Goal: Communication & Community: Answer question/provide support

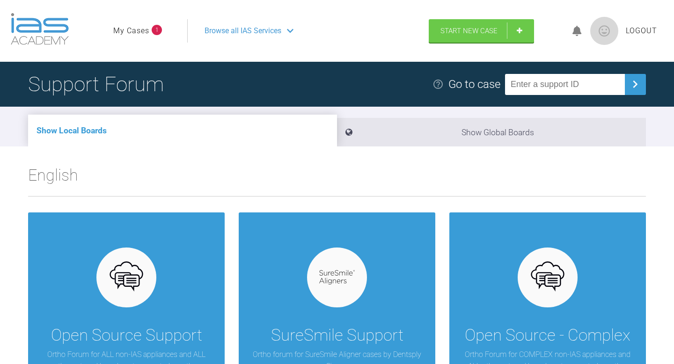
click at [145, 28] on link "My Cases" at bounding box center [131, 31] width 36 height 12
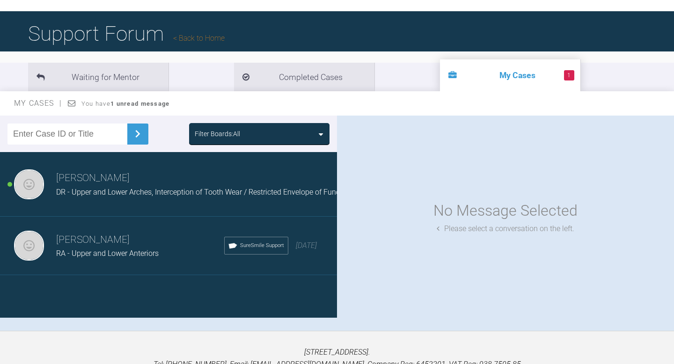
scroll to position [51, 0]
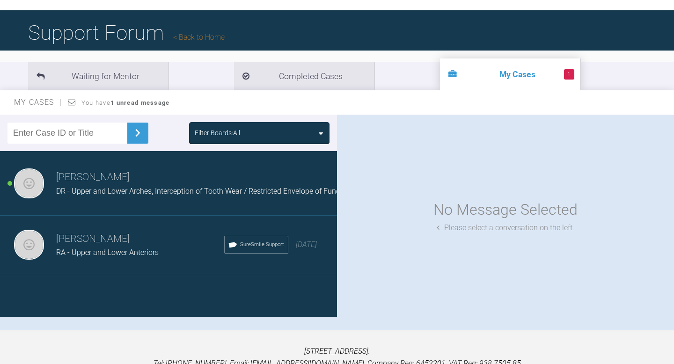
click at [191, 196] on div "DR - Upper and Lower Arches, Interception of Tooth Wear / Restricted Envelope o…" at bounding box center [204, 191] width 296 height 12
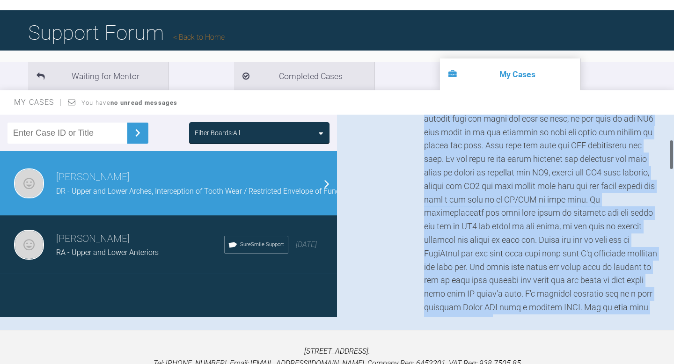
scroll to position [214, 0]
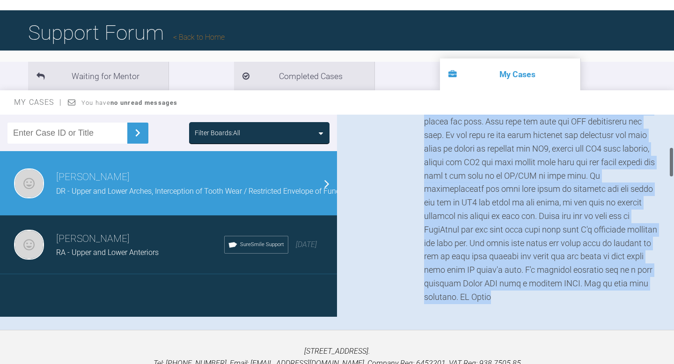
drag, startPoint x: 425, startPoint y: 154, endPoint x: 568, endPoint y: 296, distance: 201.8
click at [520, 296] on div at bounding box center [542, 155] width 236 height 297
copy div "Hi [PERSON_NAME], this is one of those borderline cases that may actually requi…"
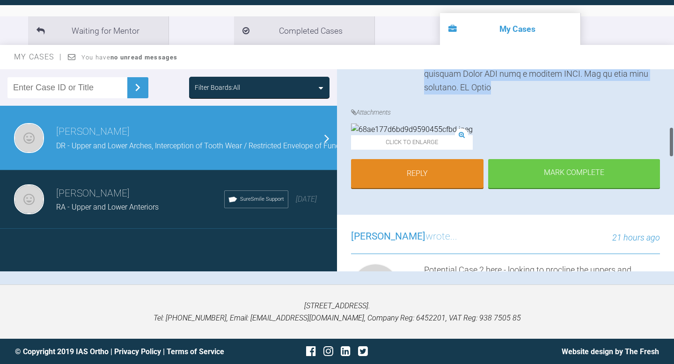
scroll to position [379, 0]
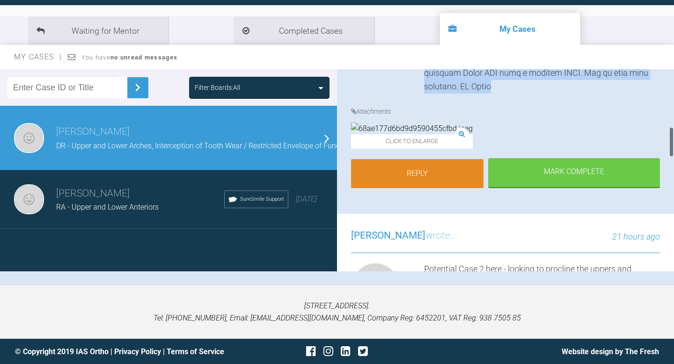
click at [414, 188] on link "Reply" at bounding box center [417, 173] width 132 height 29
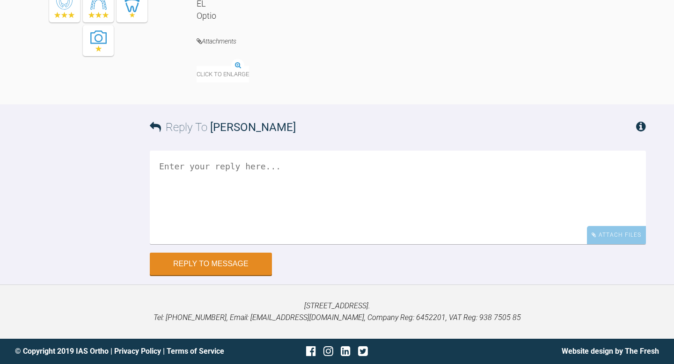
scroll to position [970, 0]
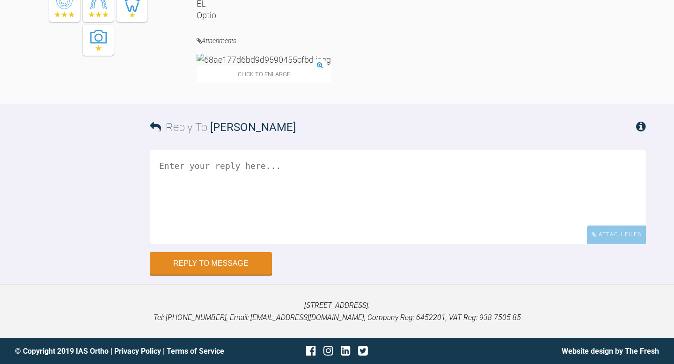
click at [352, 244] on textarea at bounding box center [398, 197] width 496 height 94
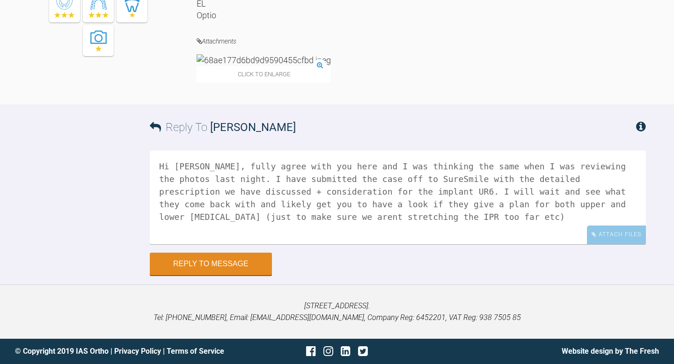
click at [330, 244] on textarea "Hi [PERSON_NAME], fully agree with you here and I was thinking the same when I …" at bounding box center [398, 198] width 496 height 94
click at [512, 244] on textarea "Hi [PERSON_NAME], fully agree with you here and I was thinking the same when I …" at bounding box center [398, 198] width 496 height 94
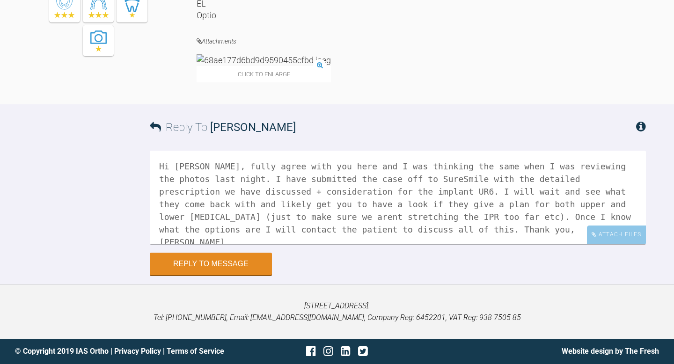
scroll to position [1068, 0]
click at [482, 186] on textarea "Hi [PERSON_NAME], fully agree with you here and I was thinking the same when I …" at bounding box center [398, 198] width 496 height 94
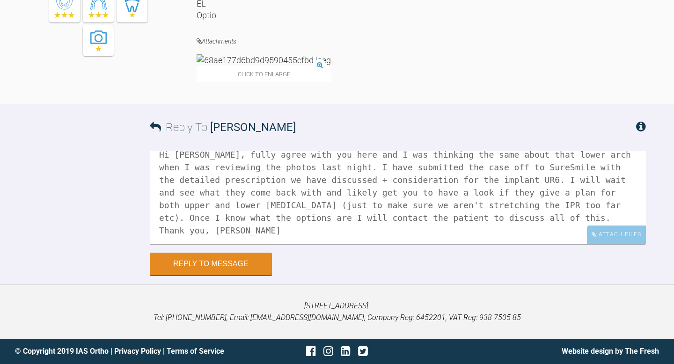
scroll to position [14, 0]
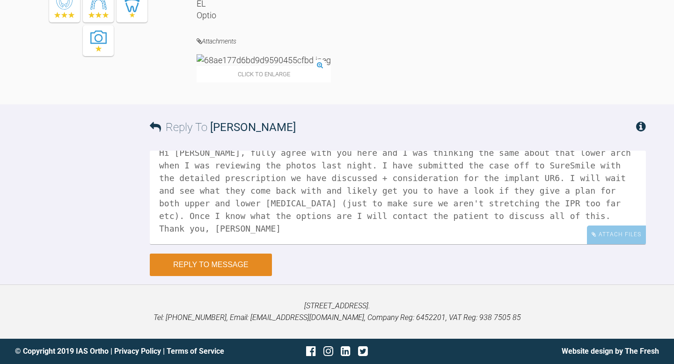
type textarea "Hi [PERSON_NAME], fully agree with you here and I was thinking the same about t…"
click at [251, 276] on button "Reply to Message" at bounding box center [211, 265] width 122 height 22
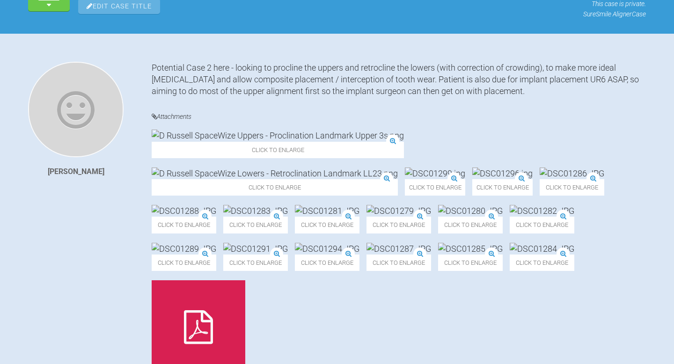
scroll to position [0, 0]
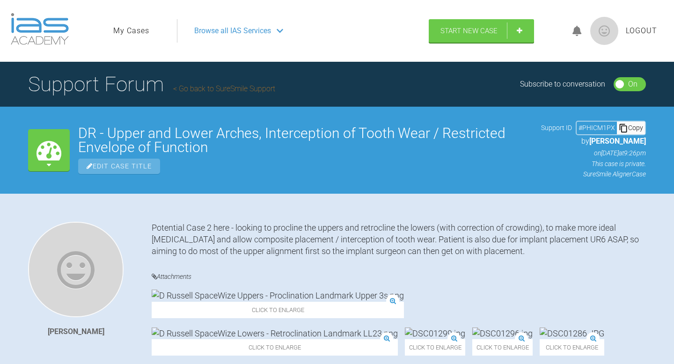
click at [128, 26] on link "My Cases" at bounding box center [131, 31] width 36 height 12
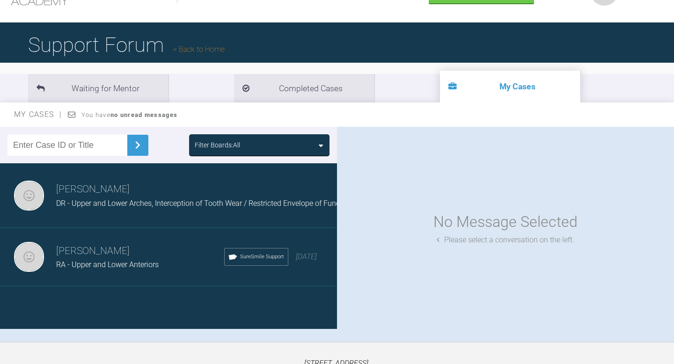
scroll to position [44, 0]
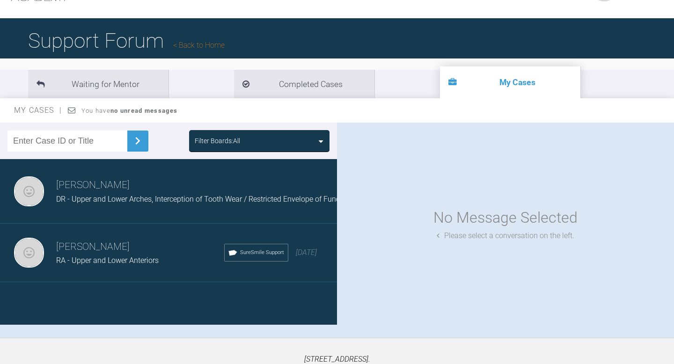
click at [148, 239] on h3 "[PERSON_NAME]" at bounding box center [140, 247] width 168 height 16
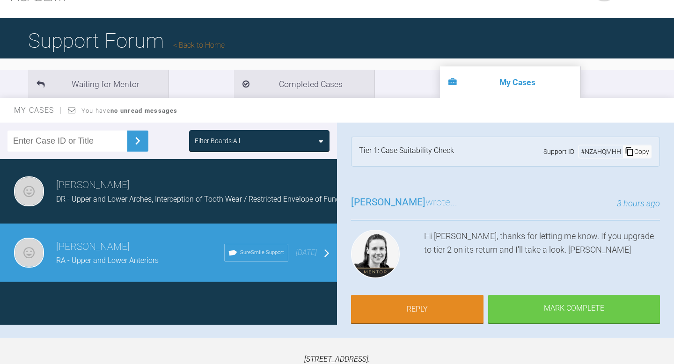
click at [120, 246] on h3 "[PERSON_NAME]" at bounding box center [140, 247] width 168 height 16
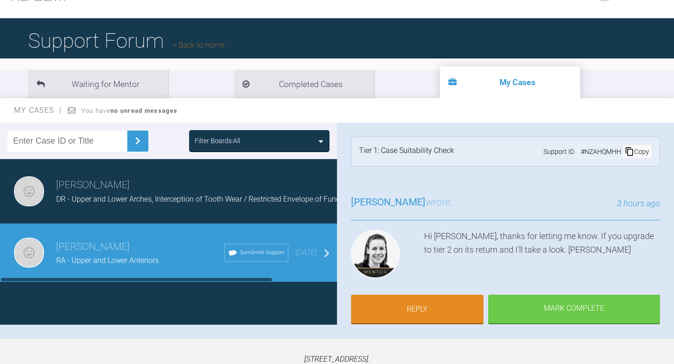
click at [242, 260] on div "SureSmile Support" at bounding box center [256, 253] width 64 height 18
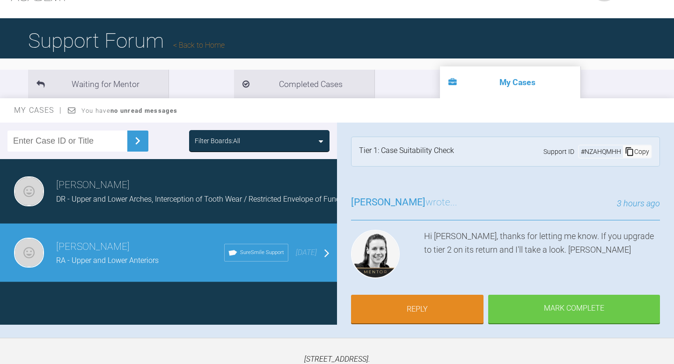
click at [36, 247] on img at bounding box center [29, 253] width 30 height 30
click at [77, 249] on h3 "[PERSON_NAME]" at bounding box center [140, 247] width 168 height 16
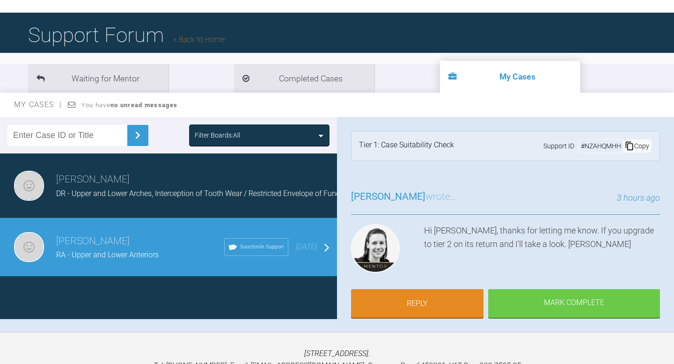
scroll to position [38, 0]
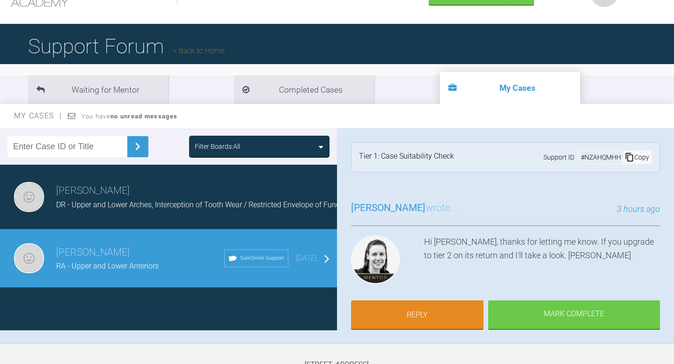
click at [90, 52] on h1 "Support Forum Back to Home" at bounding box center [126, 46] width 197 height 33
click at [192, 48] on link "Back to Home" at bounding box center [198, 50] width 51 height 9
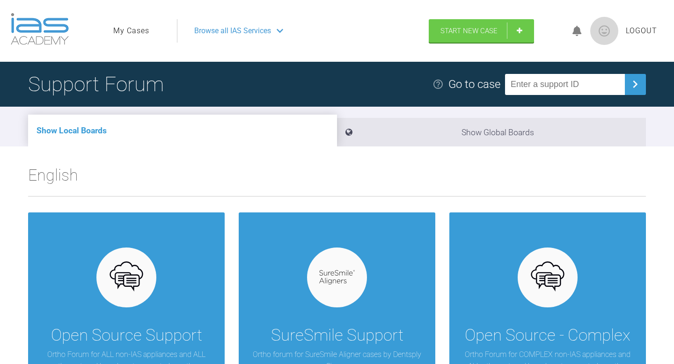
click at [520, 30] on span "Logout" at bounding box center [641, 31] width 31 height 12
